Goal: Information Seeking & Learning: Find specific fact

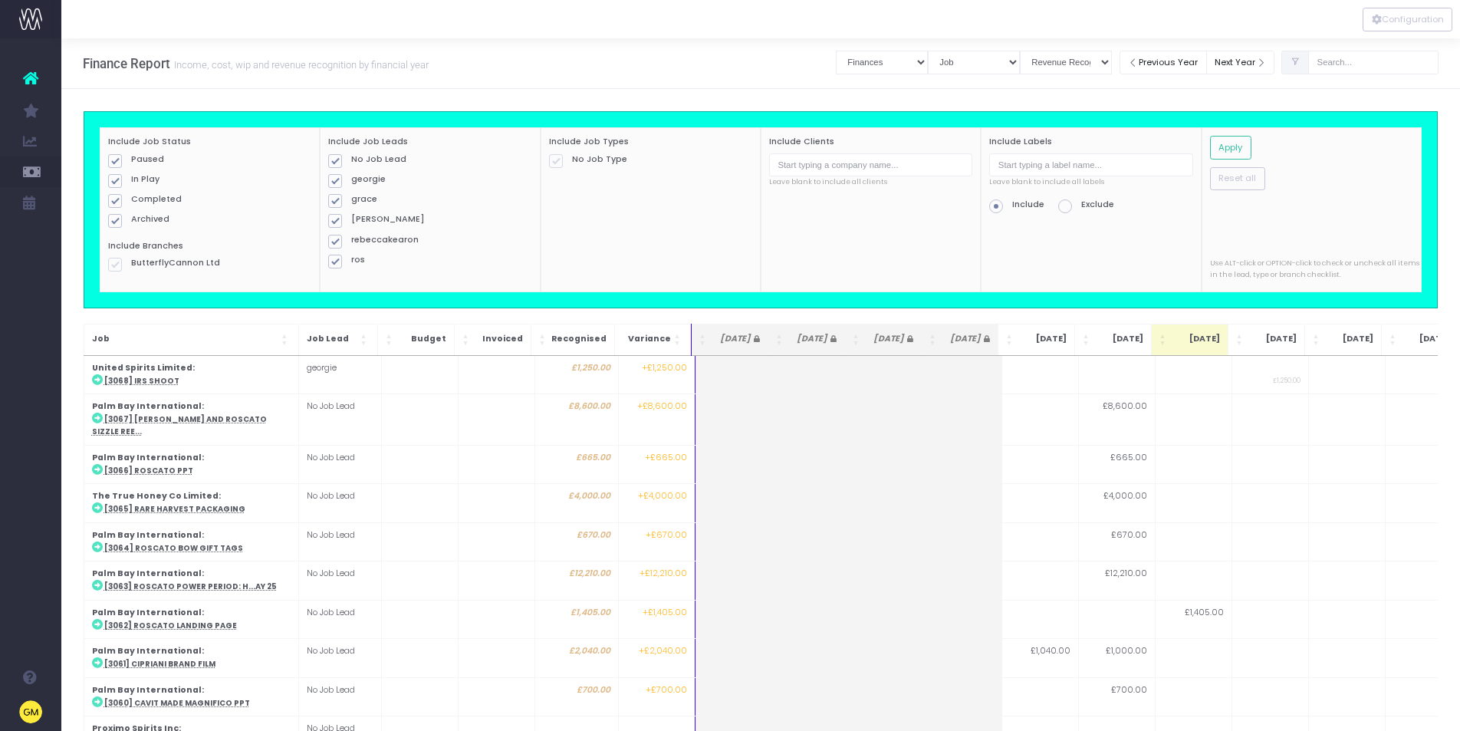
select select "finances"
select select "job"
select select "revrec"
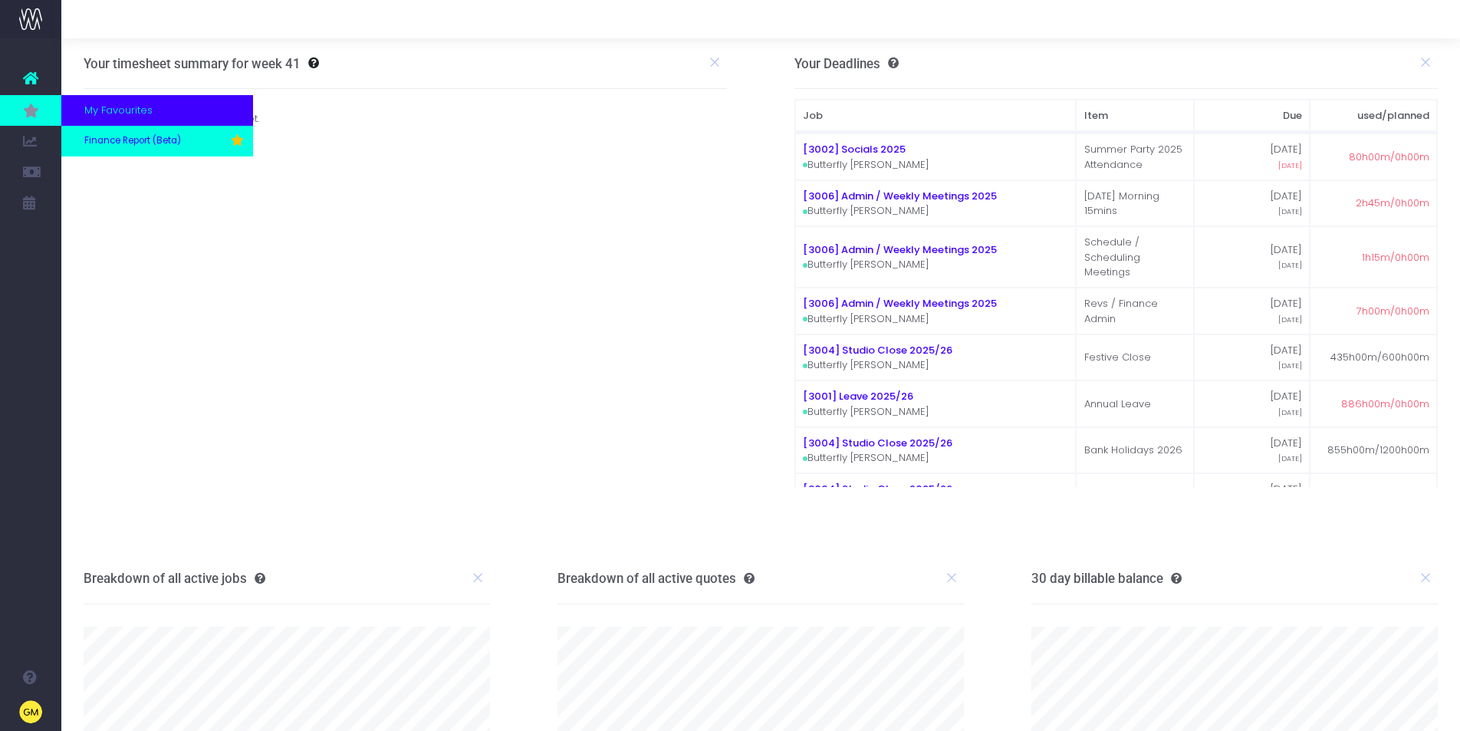
click at [108, 135] on span "Finance Report (Beta)" at bounding box center [132, 141] width 97 height 14
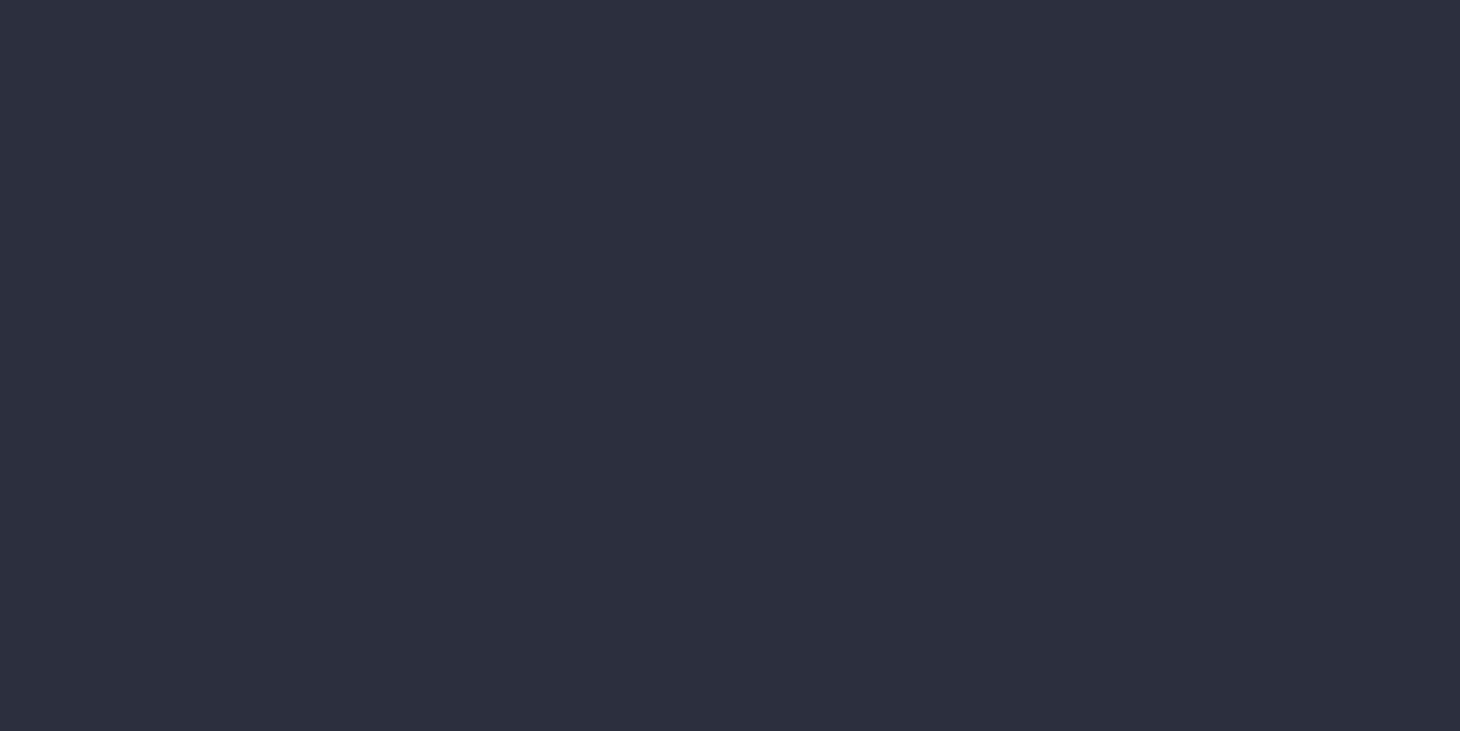
select select "finances"
select select "job"
select select "revrec"
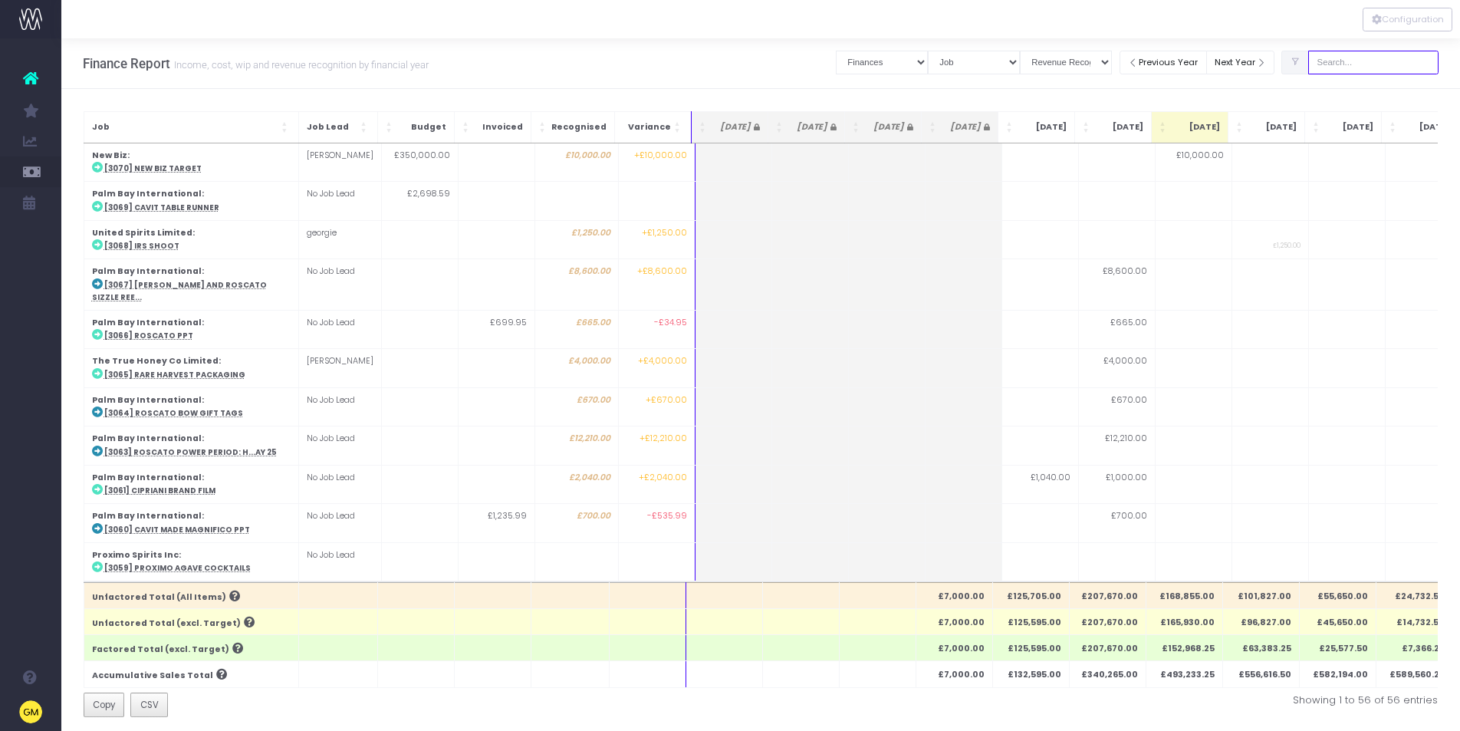
click at [1377, 65] on input "text" at bounding box center [1373, 63] width 130 height 24
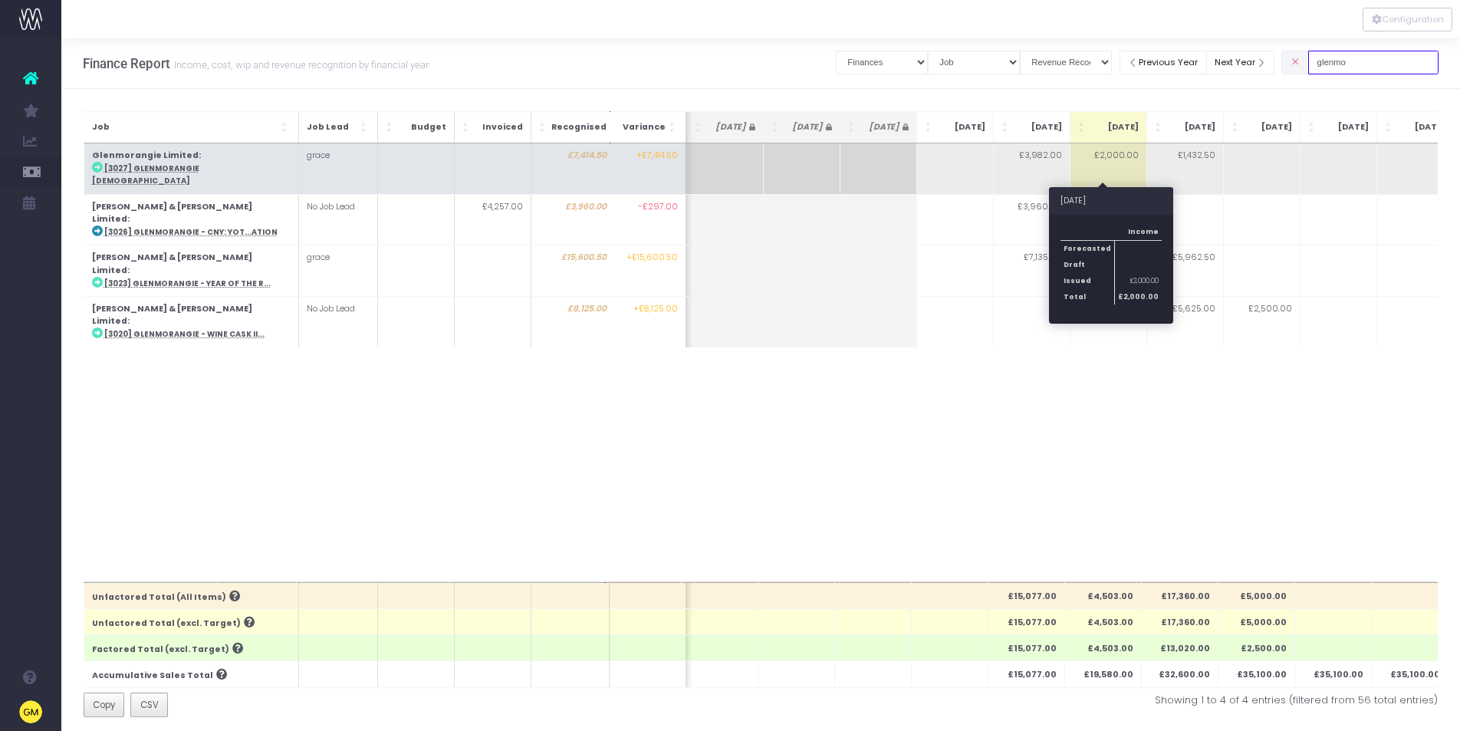
scroll to position [0, 111]
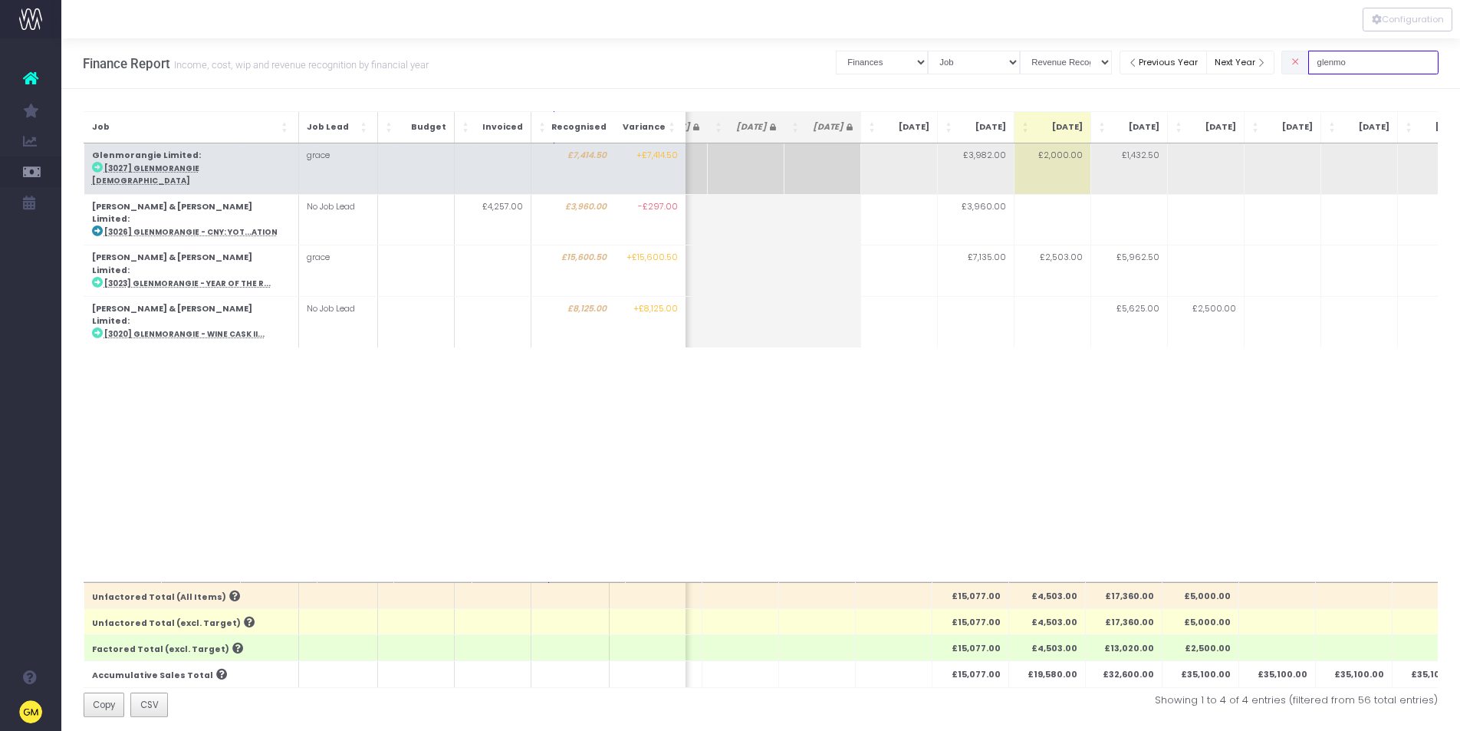
type input "glenmo"
click at [193, 169] on abbr "[3027] Glenmorangie 50 YO" at bounding box center [144, 174] width 107 height 22
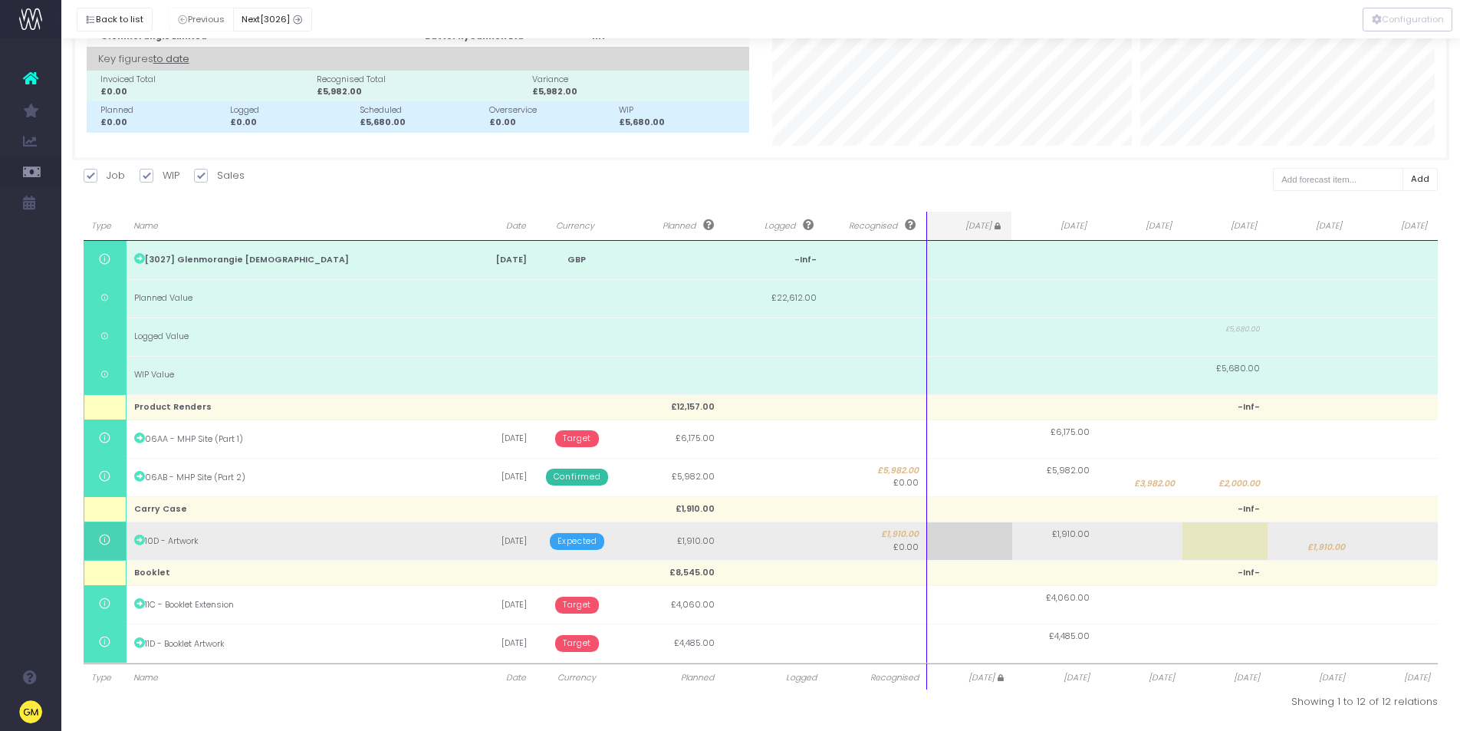
click at [1331, 541] on span "£1,910.00" at bounding box center [1327, 547] width 38 height 12
click at [1220, 544] on td at bounding box center [1225, 541] width 85 height 38
type input "1910"
click at [1327, 546] on body "Oh my... this is bad. wayahead wasn't able to load this page. Please contact su…" at bounding box center [730, 284] width 1460 height 731
click at [1331, 546] on span "£1,910.00" at bounding box center [1327, 547] width 38 height 12
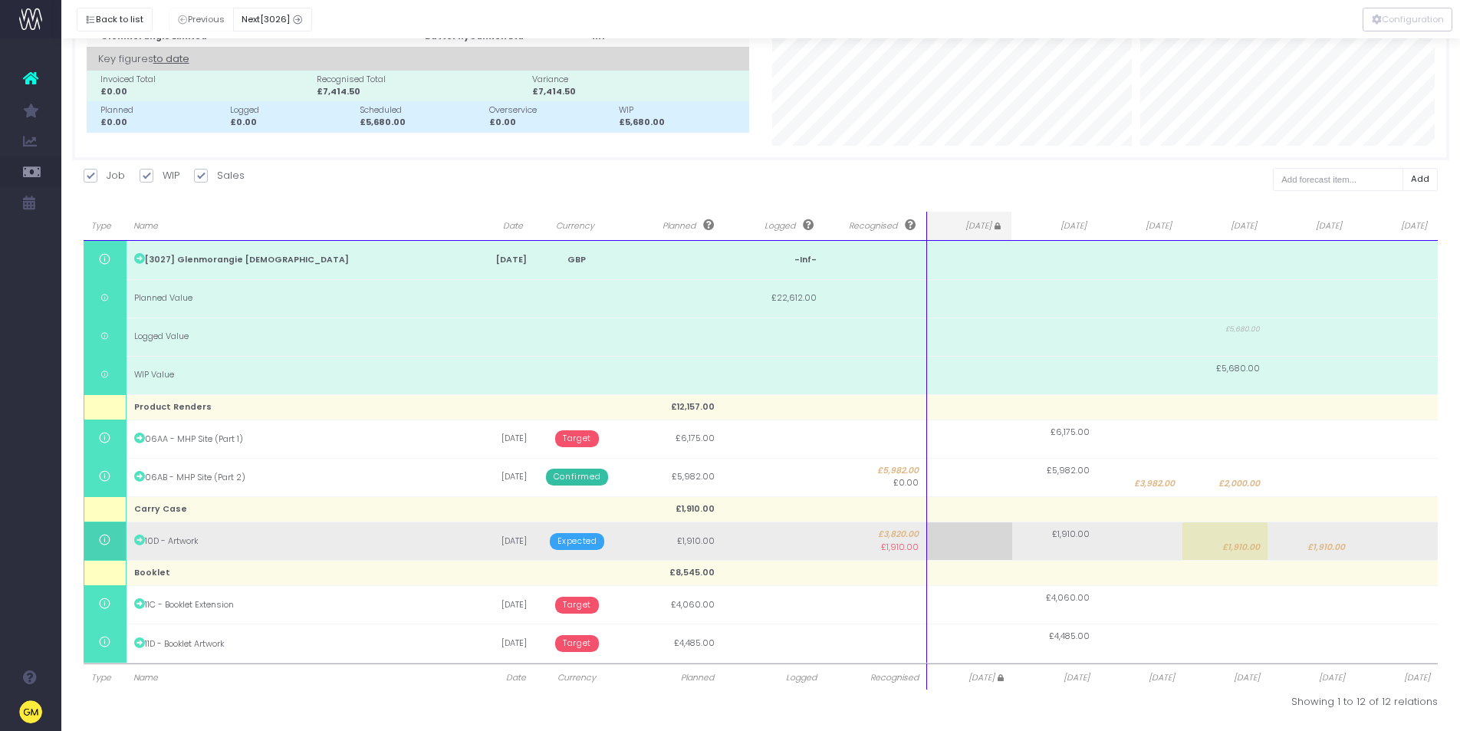
type input "1910"
click at [0, 0] on input "1910" at bounding box center [0, 0] width 0 height 0
click at [589, 538] on body "Oh my... this is bad. wayahead wasn't able to load this page. Please contact su…" at bounding box center [730, 284] width 1460 height 731
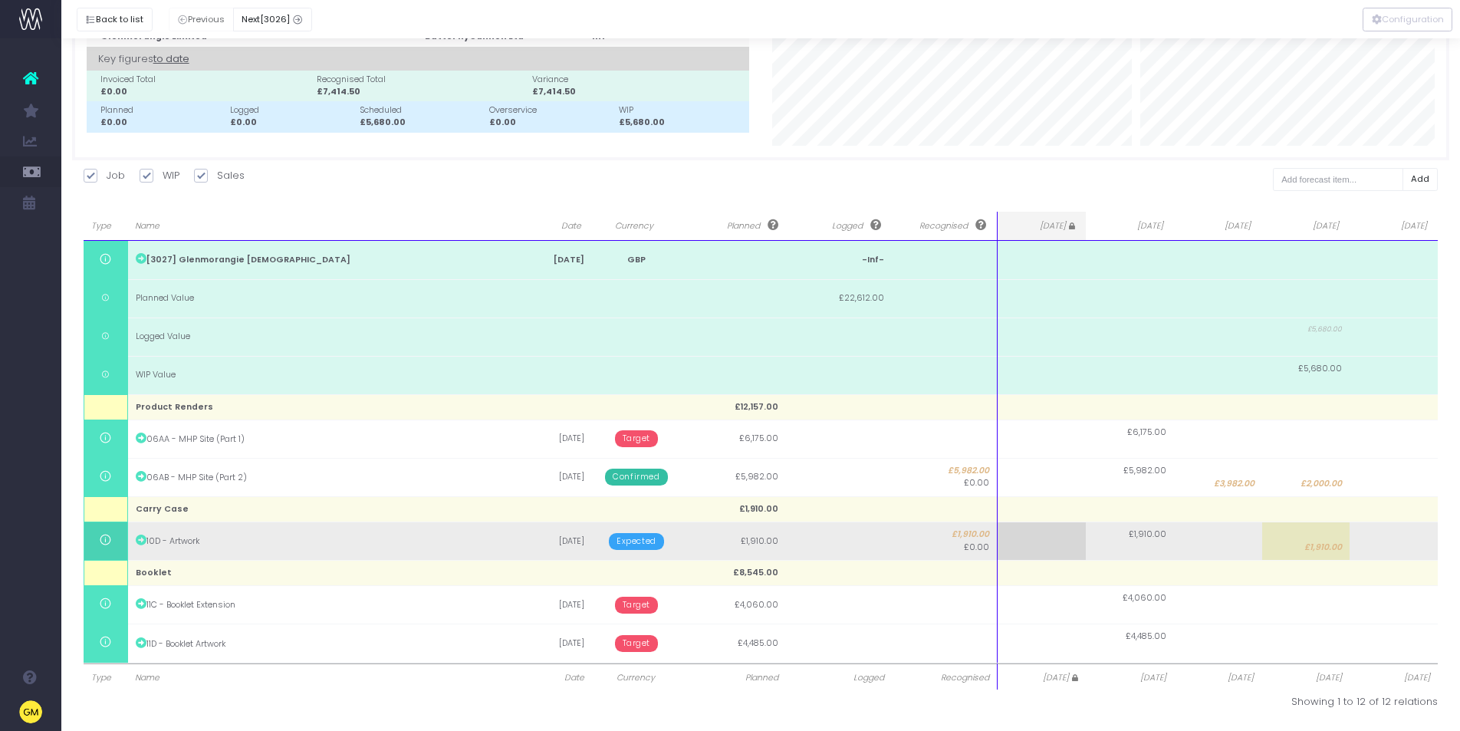
click at [654, 538] on span "Expected" at bounding box center [636, 541] width 55 height 17
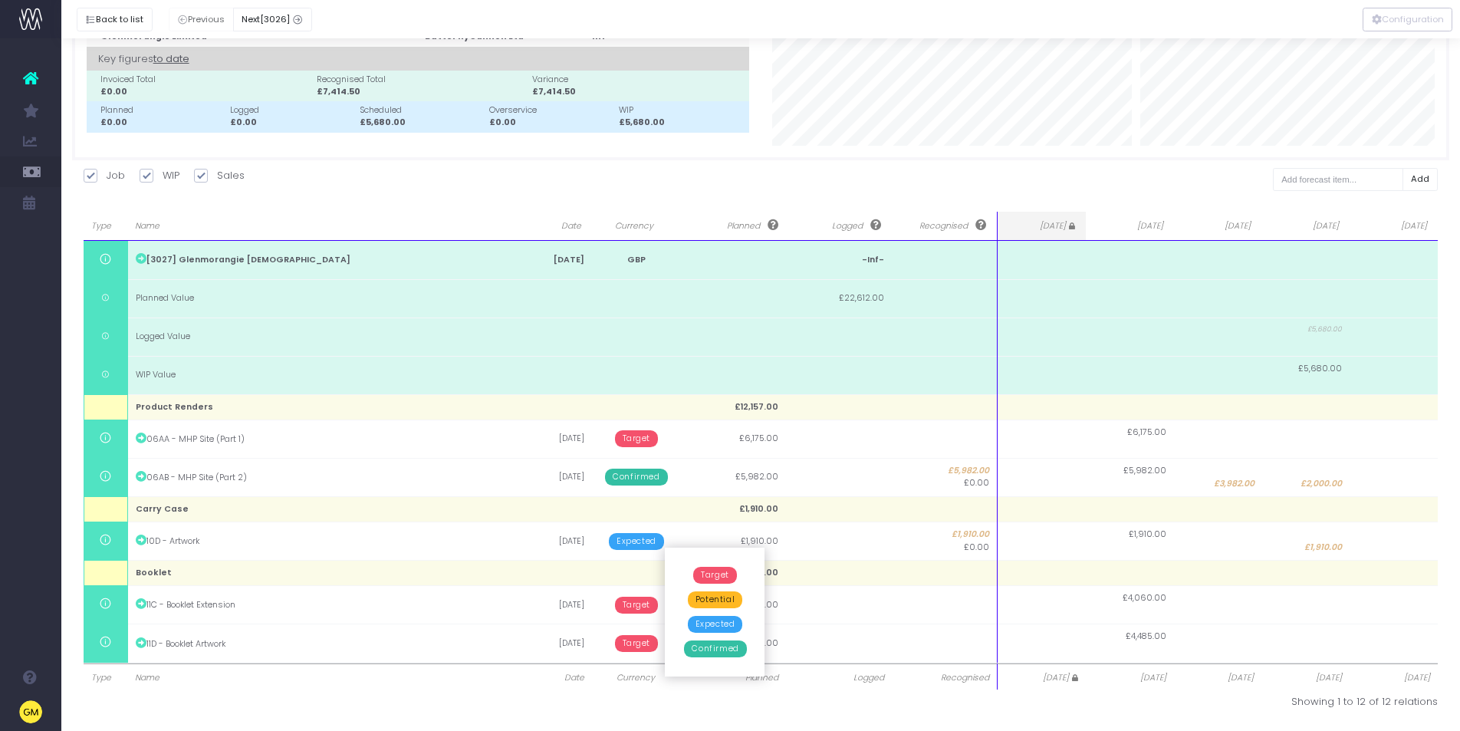
click at [717, 650] on span "Confirmed" at bounding box center [715, 648] width 62 height 17
